Goal: Book appointment/travel/reservation

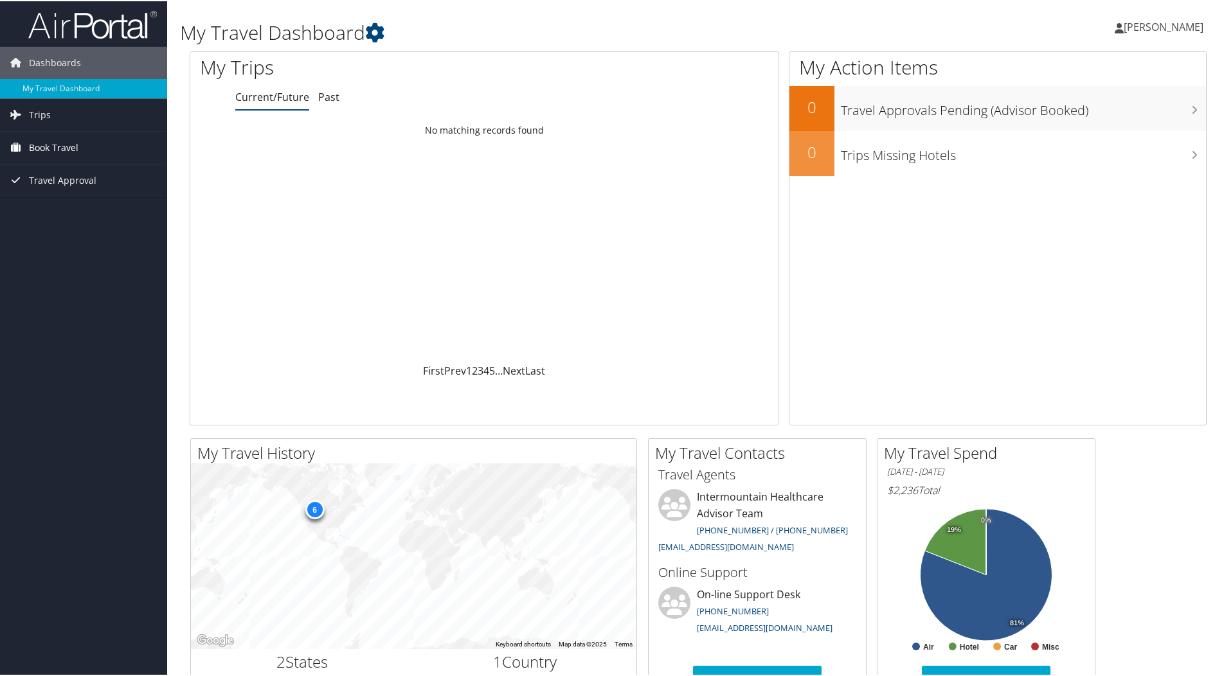
click at [52, 147] on span "Book Travel" at bounding box center [54, 147] width 50 height 32
click at [78, 213] on link "Book/Manage Online Trips" at bounding box center [83, 210] width 167 height 19
click at [66, 149] on span "Book Travel" at bounding box center [54, 147] width 50 height 32
click at [71, 213] on link "Book/Manage Online Trips" at bounding box center [83, 210] width 167 height 19
